Goal: Transaction & Acquisition: Subscribe to service/newsletter

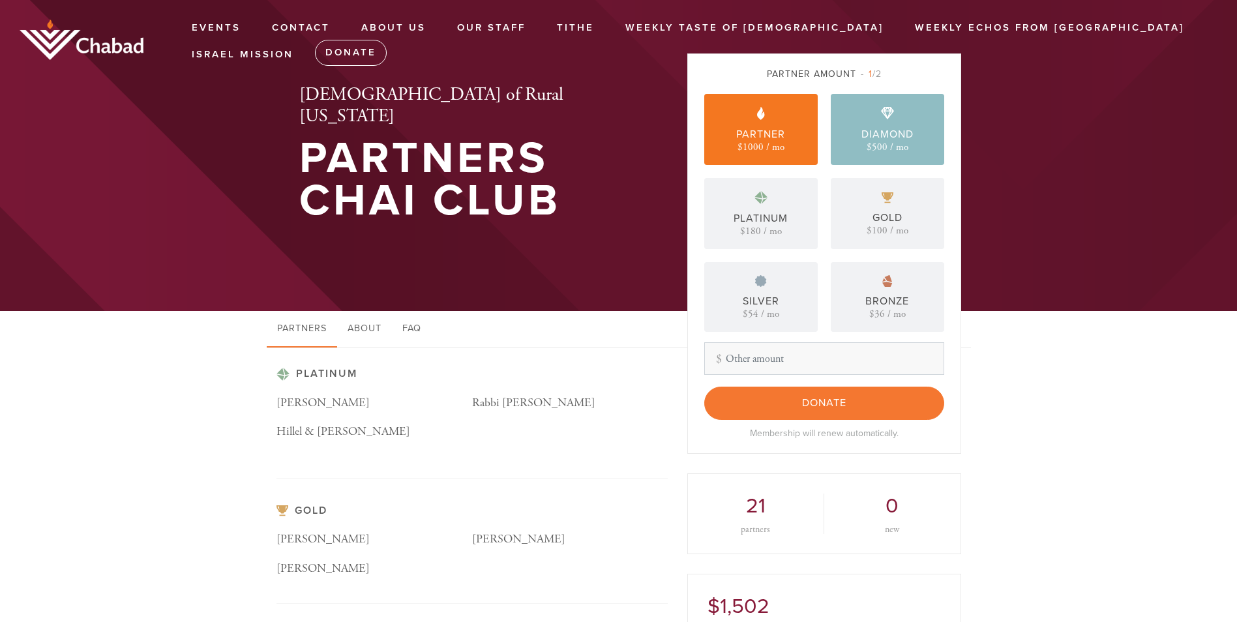
click at [854, 123] on div "Diamond $500 / mo" at bounding box center [887, 129] width 113 height 71
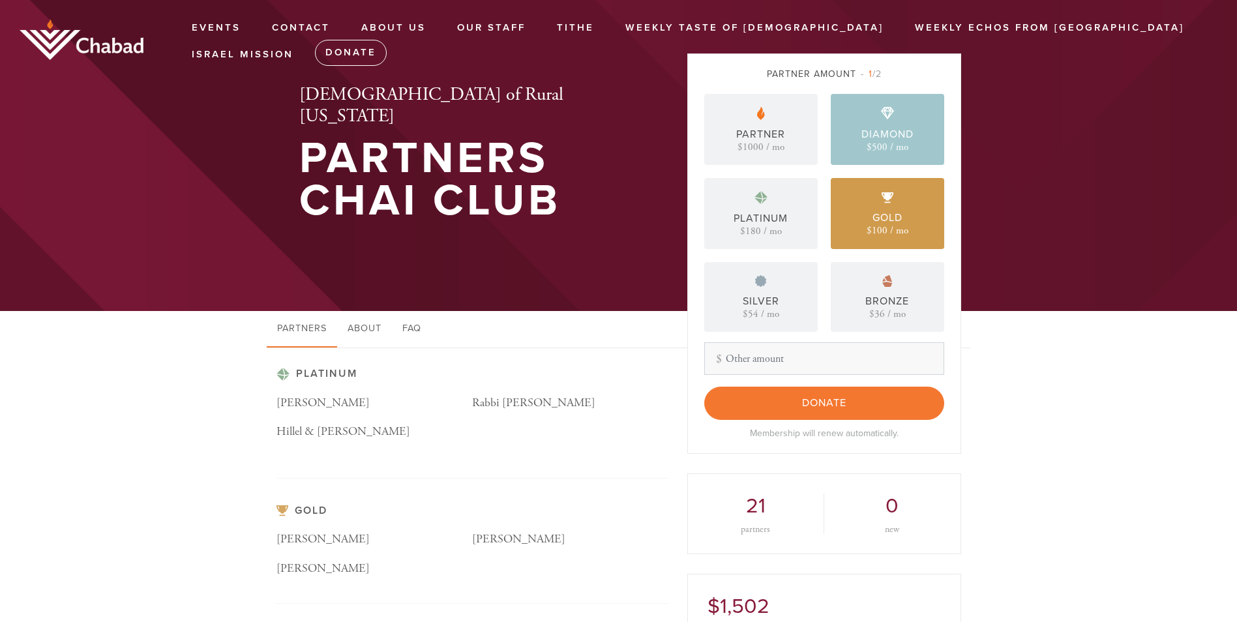
click at [882, 205] on div "Gold $100 / mo" at bounding box center [887, 213] width 113 height 71
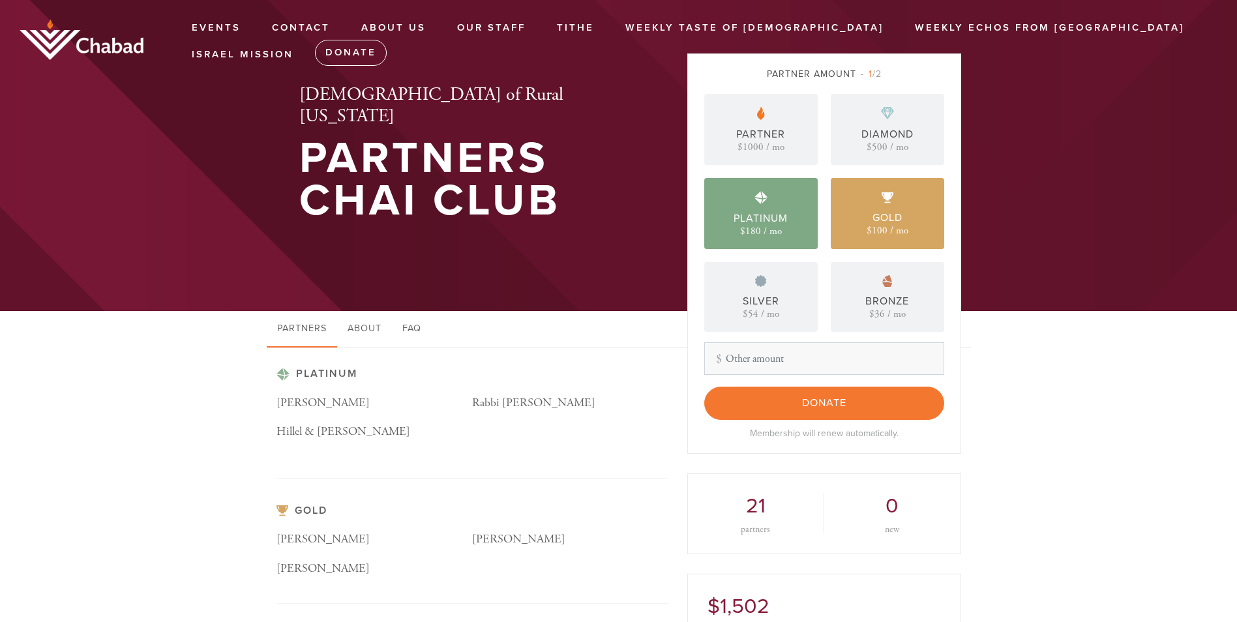
click at [806, 218] on div "Platinum $180 / mo" at bounding box center [760, 213] width 113 height 71
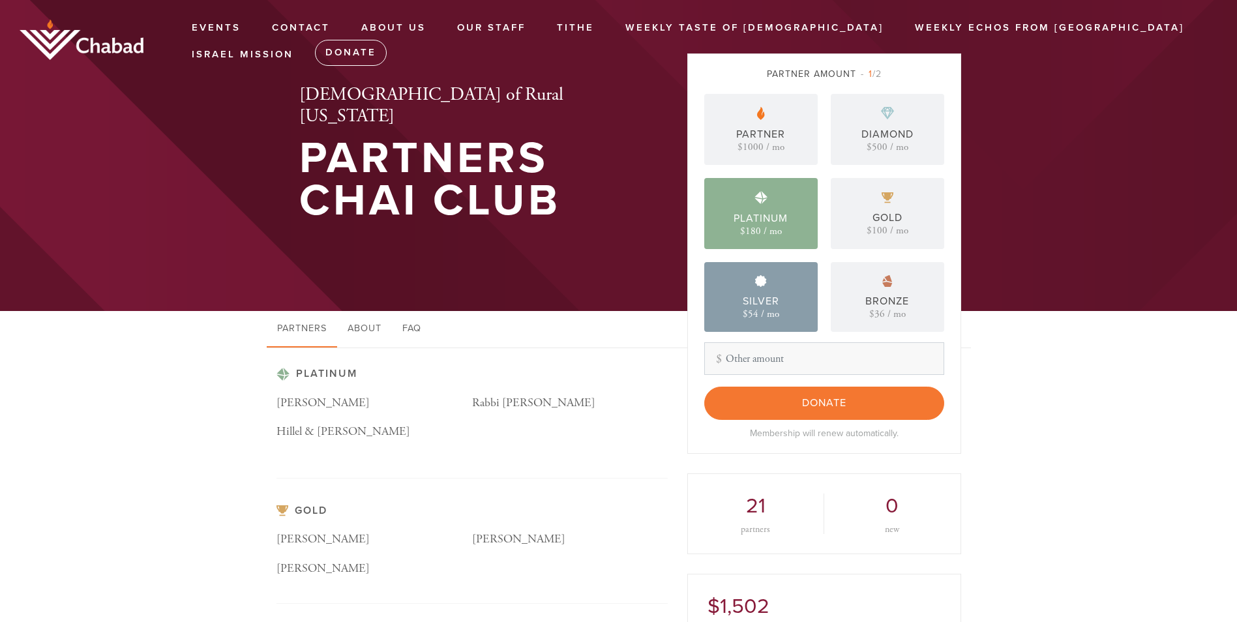
click at [804, 311] on div "Silver $54 / mo" at bounding box center [760, 297] width 113 height 70
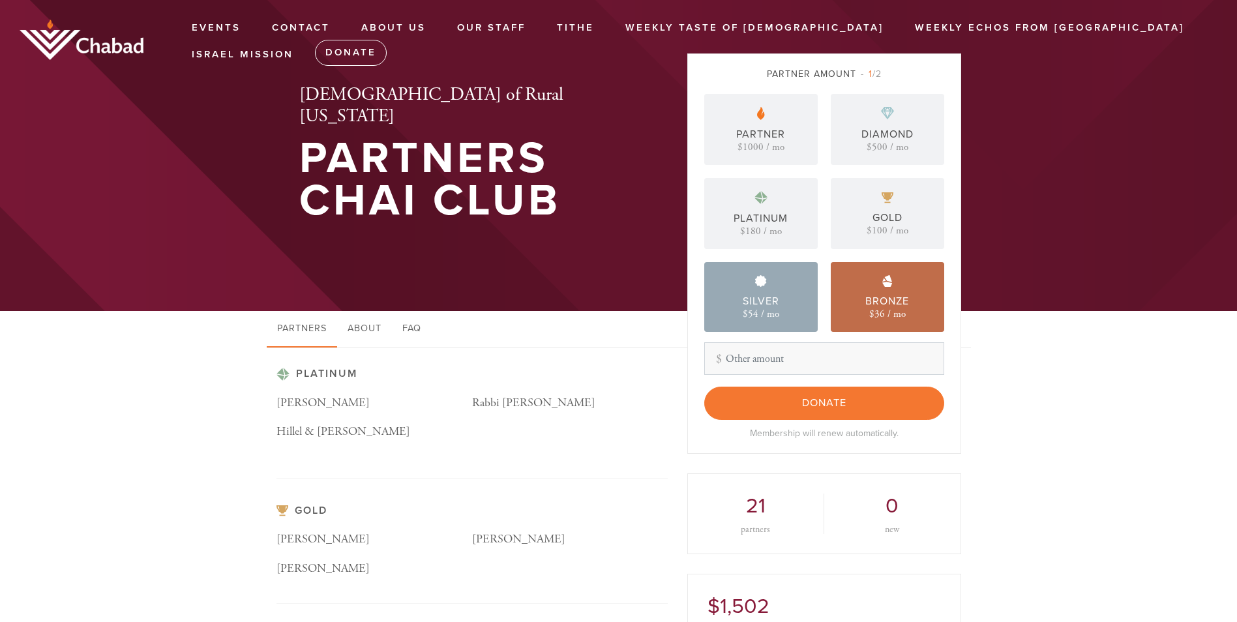
click at [888, 311] on div "$36 / mo" at bounding box center [887, 314] width 37 height 10
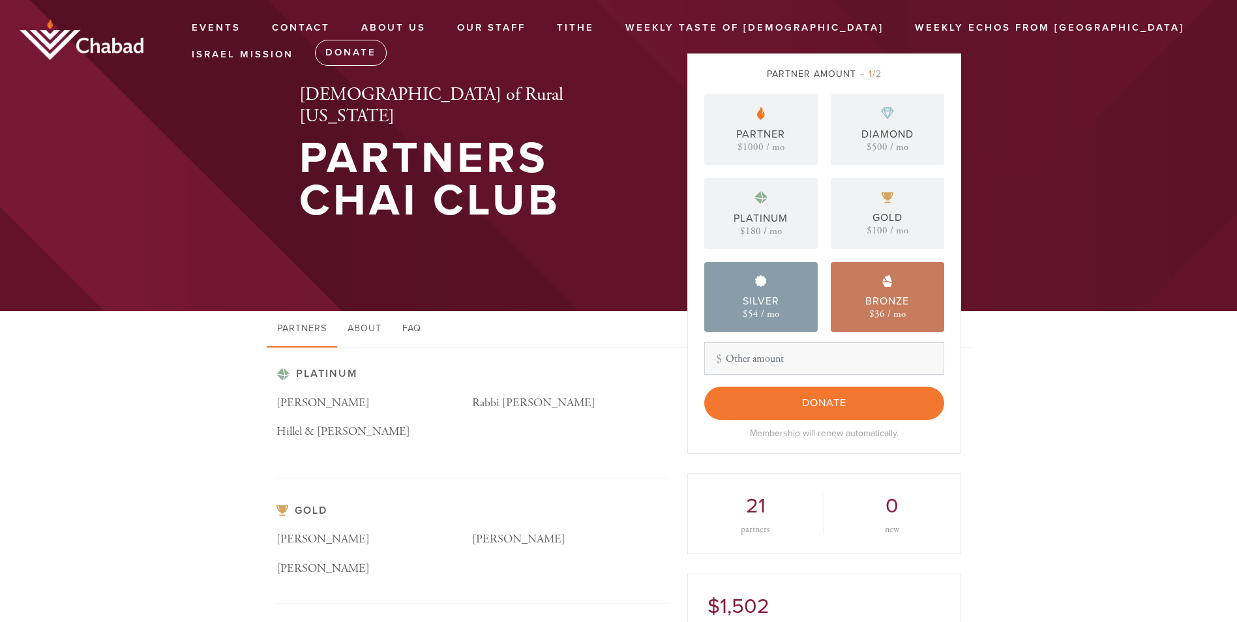
click at [775, 309] on div "$54 / mo" at bounding box center [761, 314] width 37 height 10
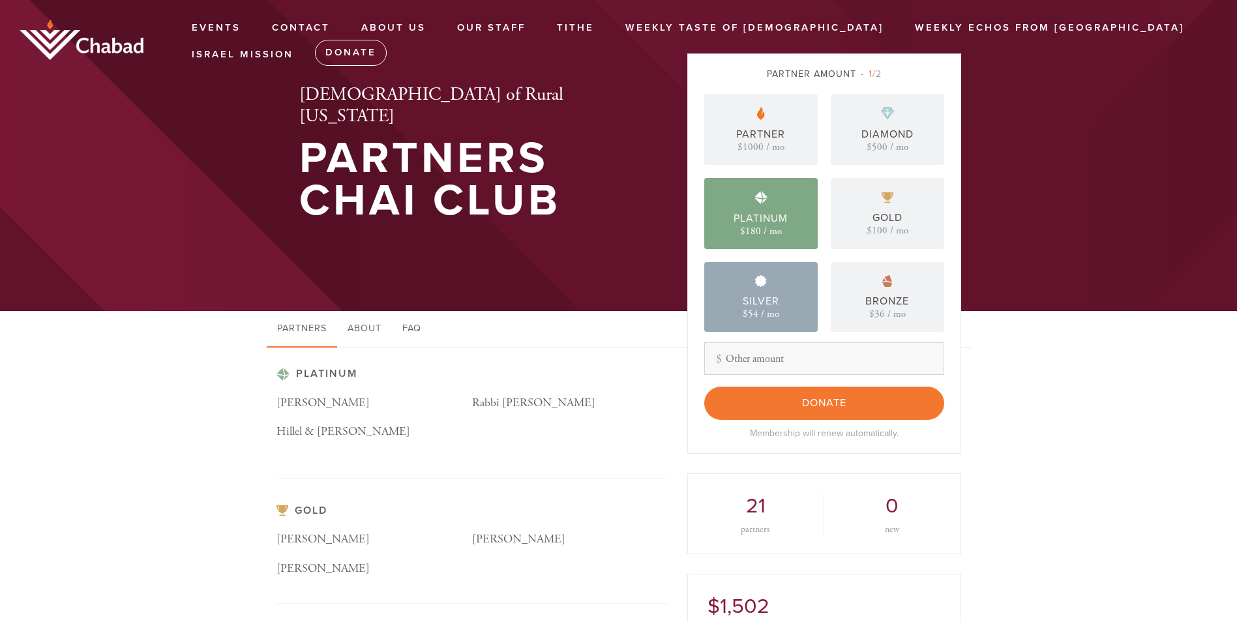
click at [758, 236] on div "$180 / mo" at bounding box center [761, 231] width 42 height 10
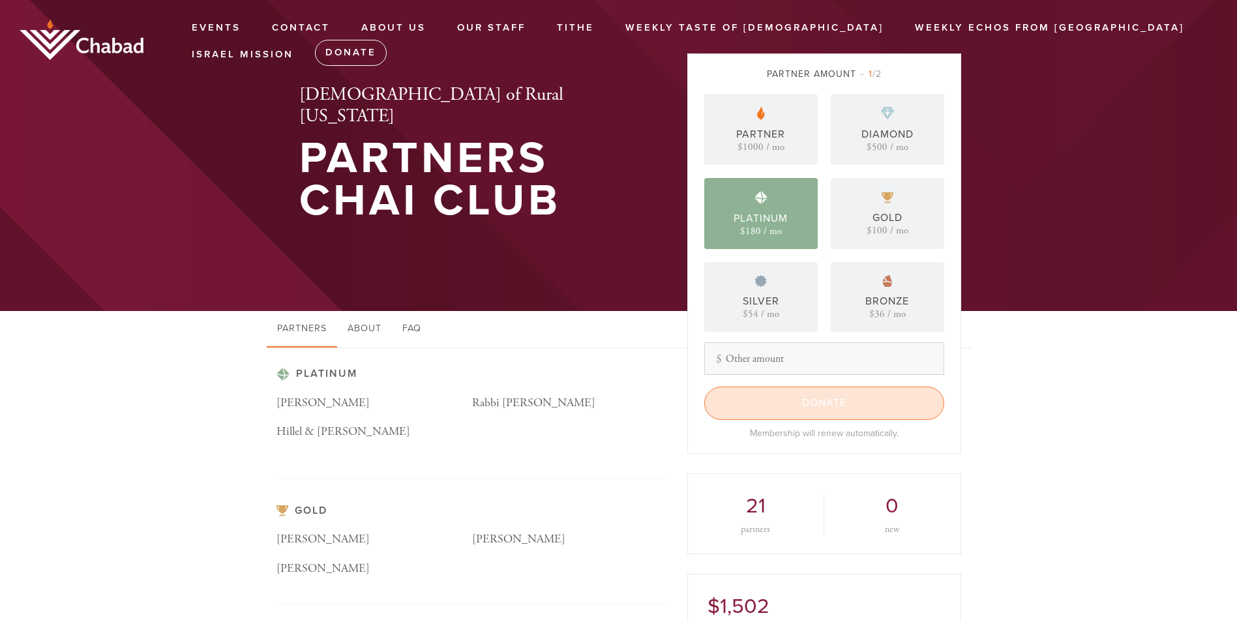
click at [790, 407] on input "Donate" at bounding box center [824, 403] width 240 height 33
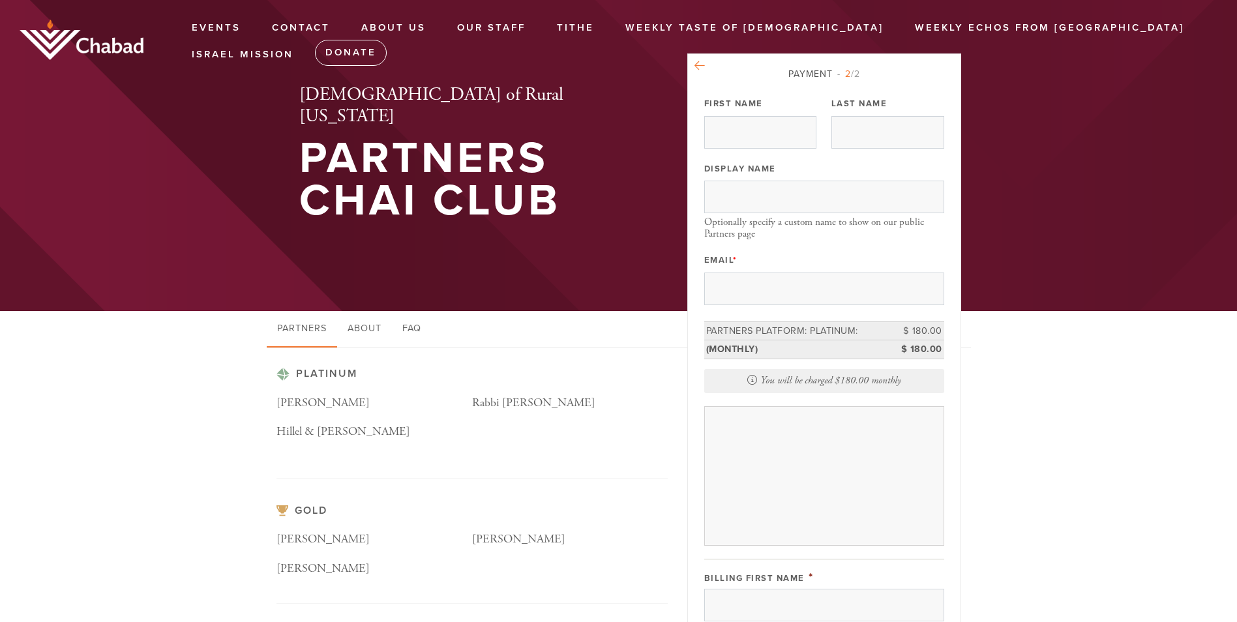
click at [697, 63] on icon at bounding box center [699, 66] width 10 height 12
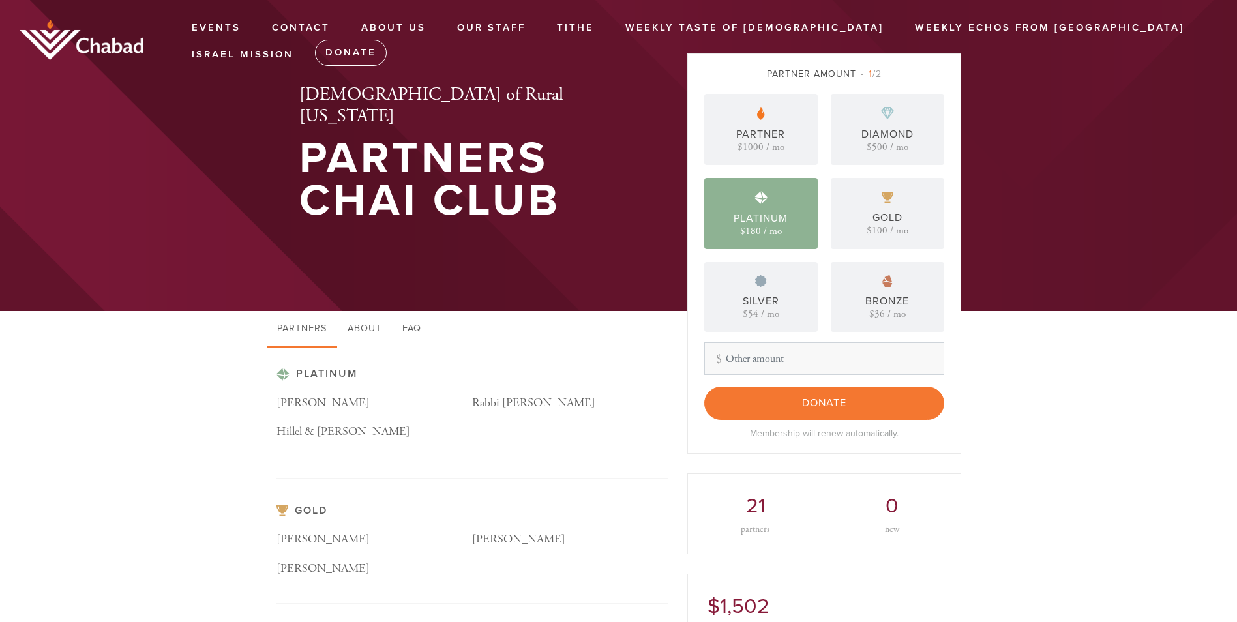
click at [786, 128] on div "Partner $1000 / mo" at bounding box center [760, 129] width 113 height 71
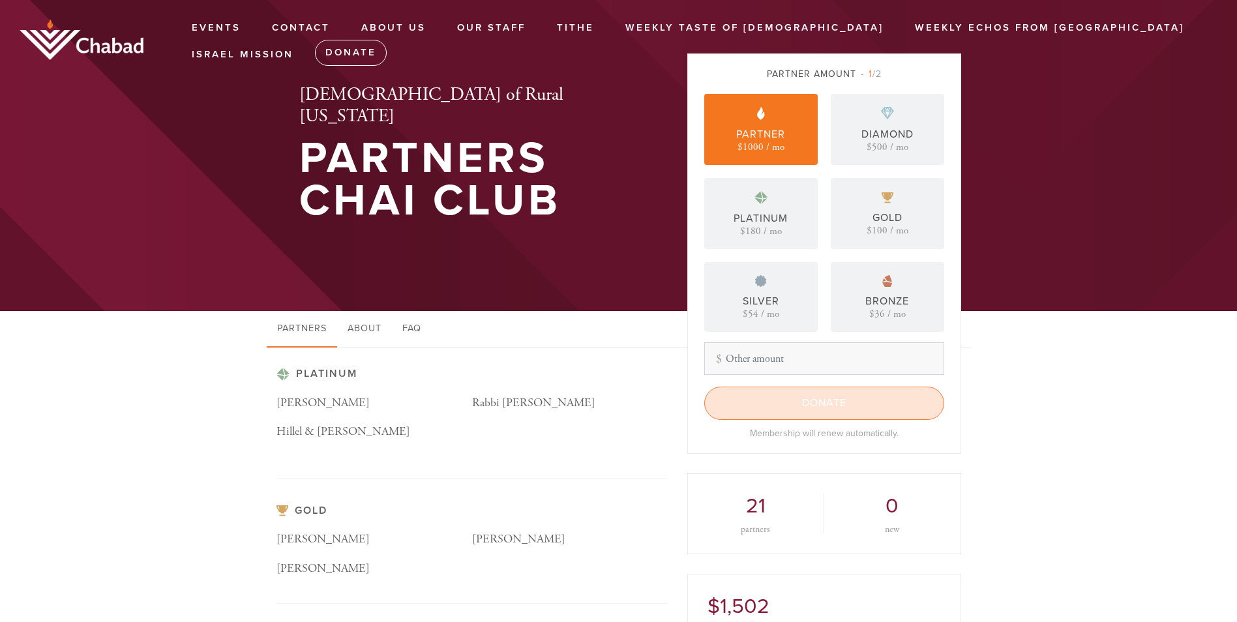
click at [796, 406] on input "Donate" at bounding box center [824, 403] width 240 height 33
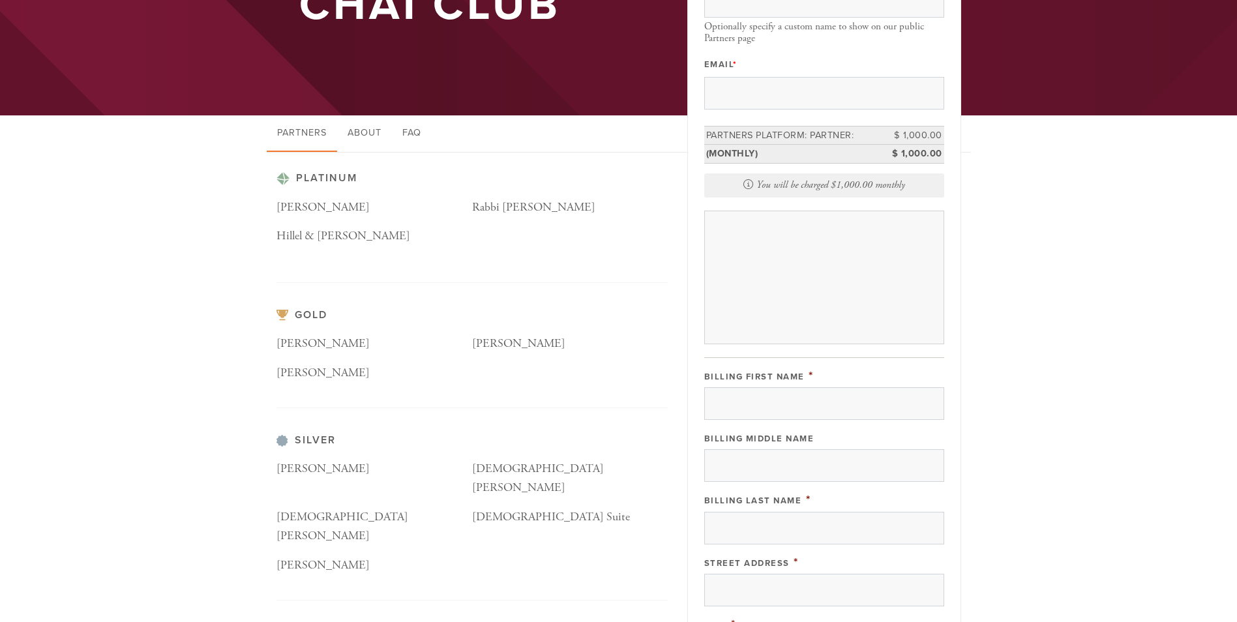
scroll to position [65, 0]
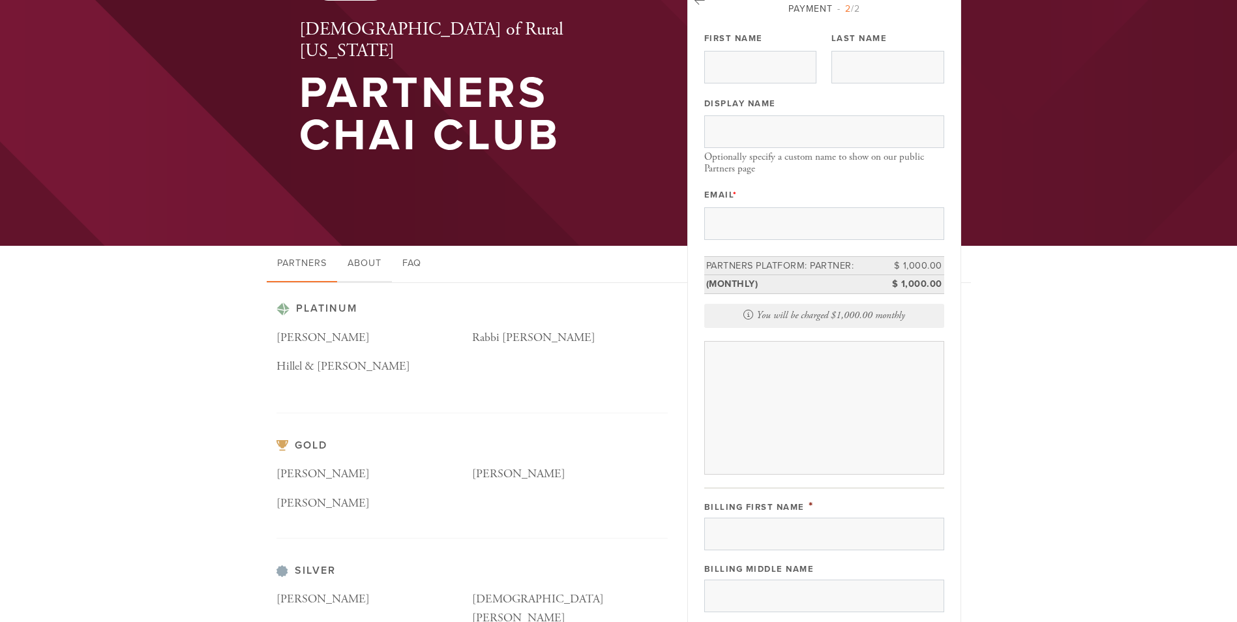
click at [339, 259] on link "About" at bounding box center [364, 264] width 55 height 37
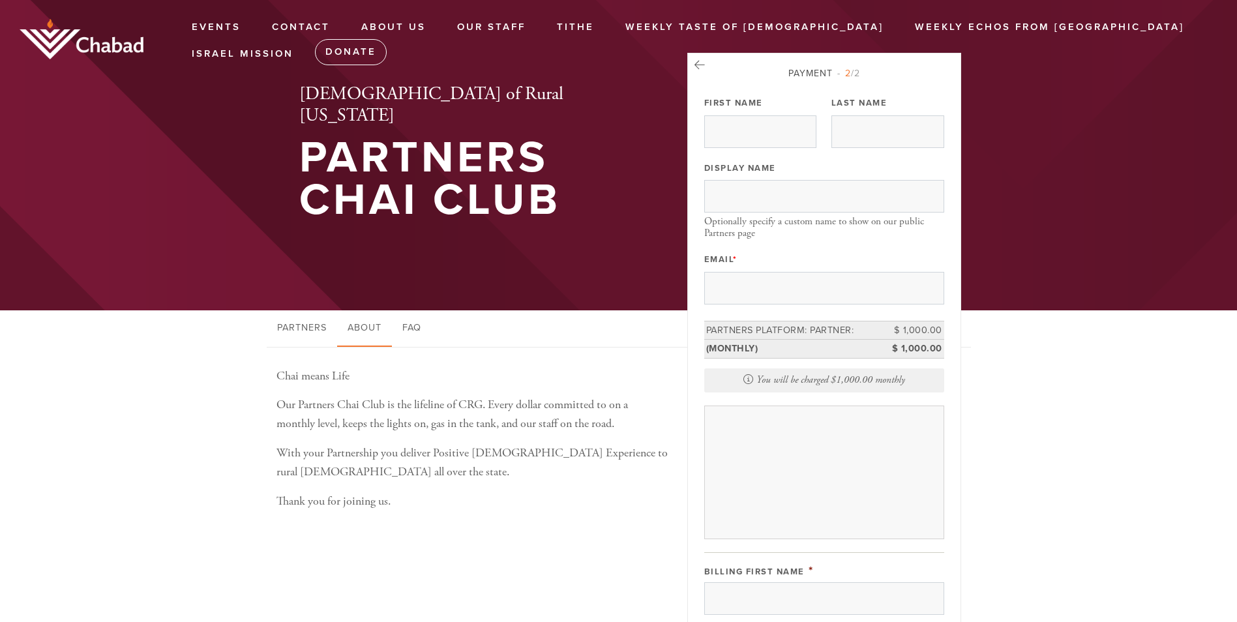
scroll to position [0, 0]
click at [701, 67] on icon at bounding box center [699, 66] width 10 height 12
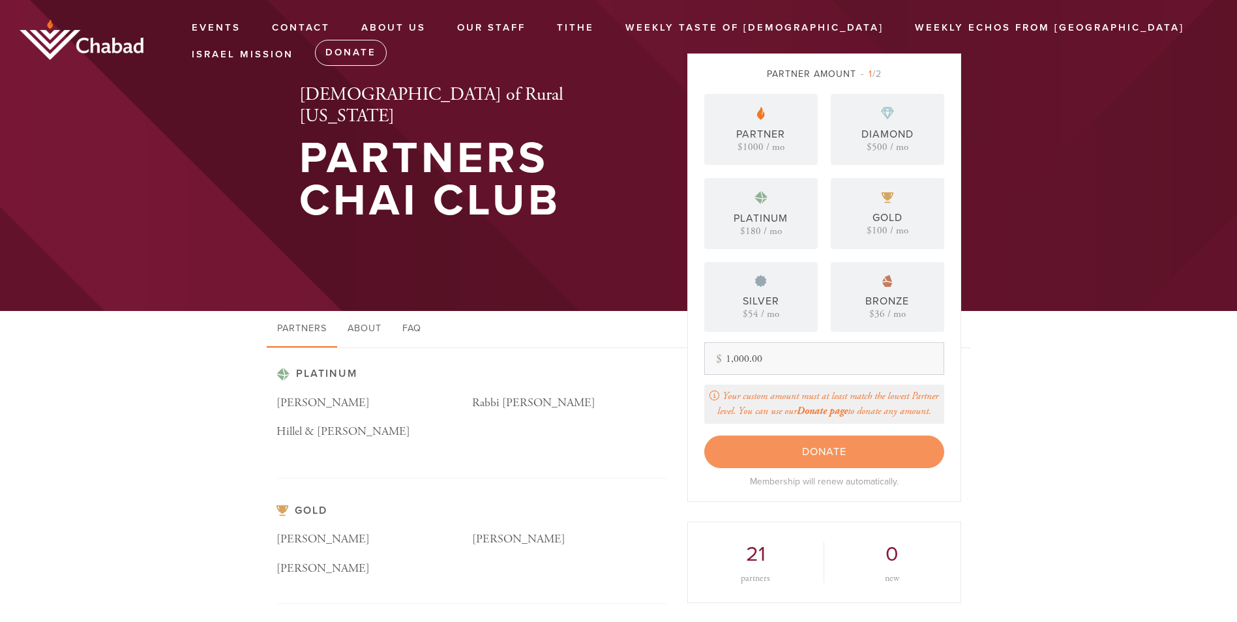
click at [853, 134] on div "Diamond $500 / mo" at bounding box center [887, 129] width 113 height 71
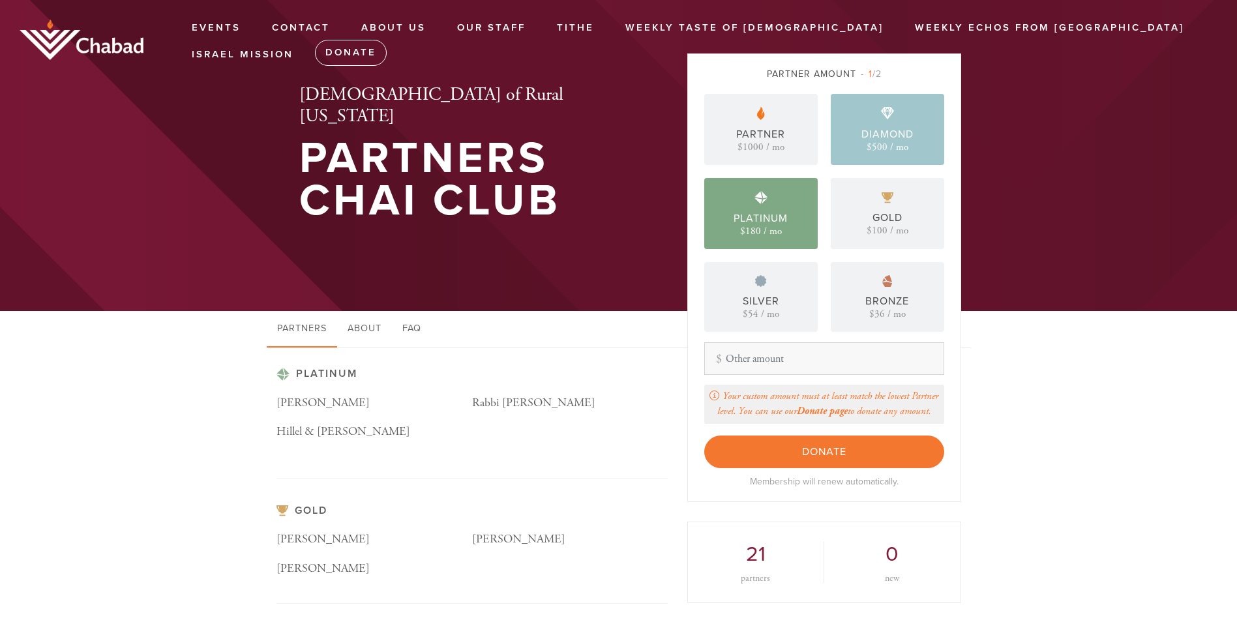
click at [788, 199] on div "Platinum $180 / mo" at bounding box center [760, 213] width 113 height 71
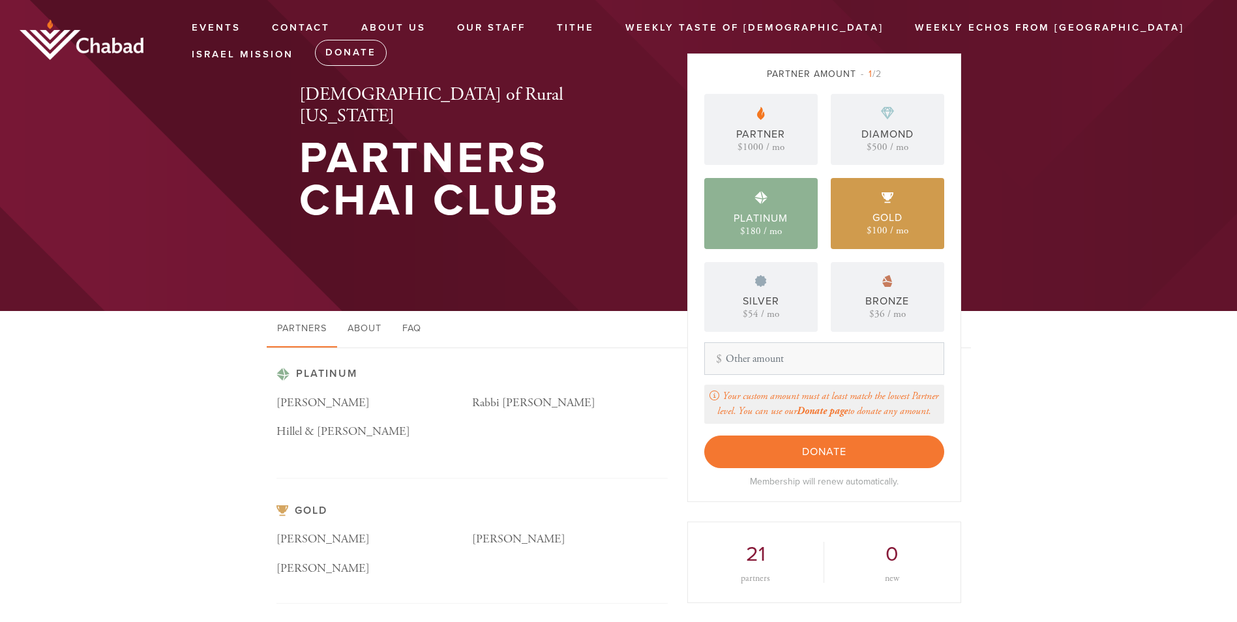
click at [906, 218] on div "Gold $100 / mo" at bounding box center [887, 213] width 113 height 71
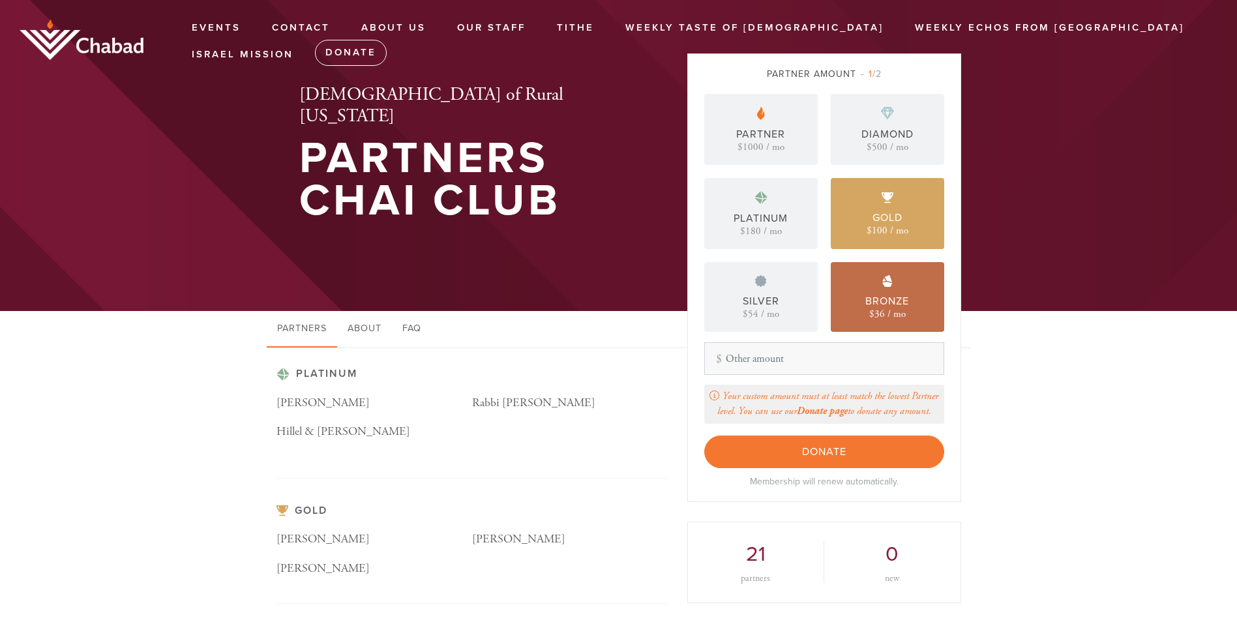
click at [852, 275] on div "Bronze $36 / mo" at bounding box center [887, 297] width 113 height 70
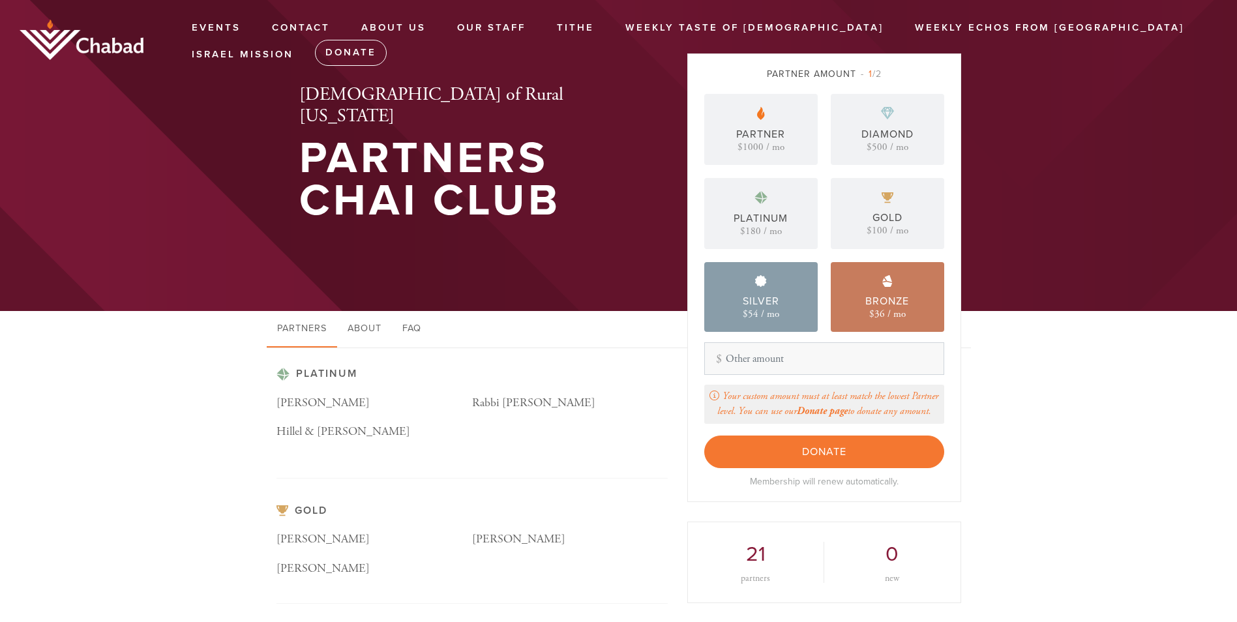
click at [791, 288] on div "Silver $54 / mo" at bounding box center [760, 297] width 113 height 70
